Goal: Find specific page/section

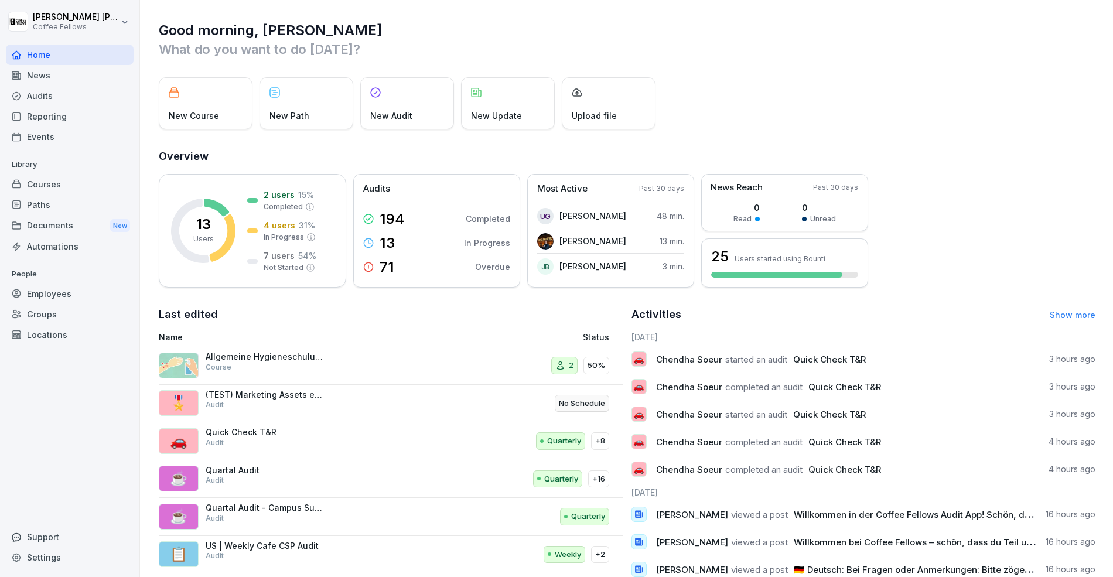
click at [59, 121] on div "Reporting" at bounding box center [70, 116] width 128 height 20
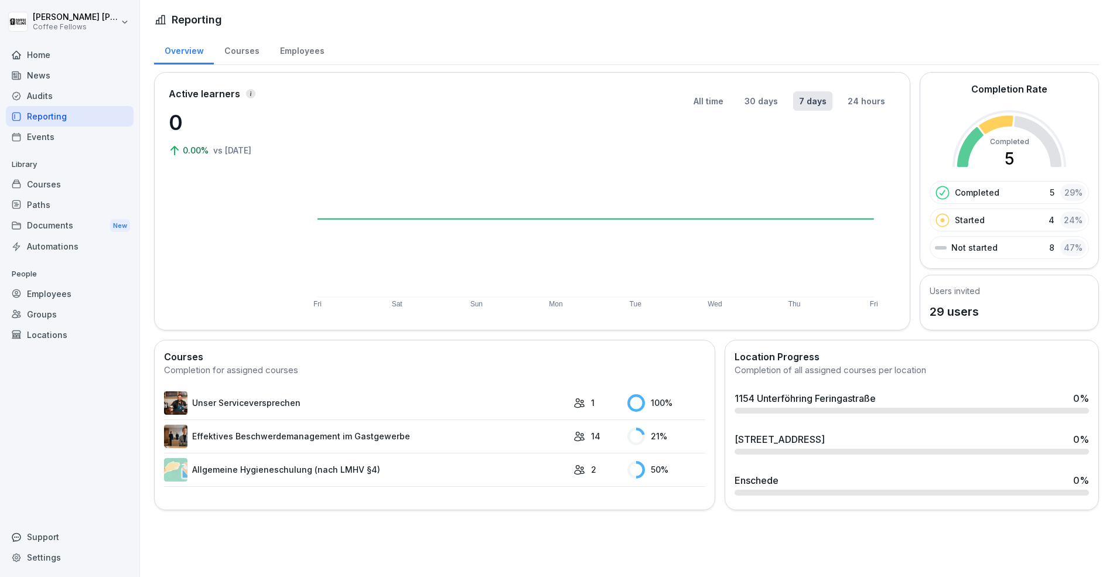
click at [247, 56] on div "Courses" at bounding box center [242, 50] width 56 height 30
